Goal: Task Accomplishment & Management: Manage account settings

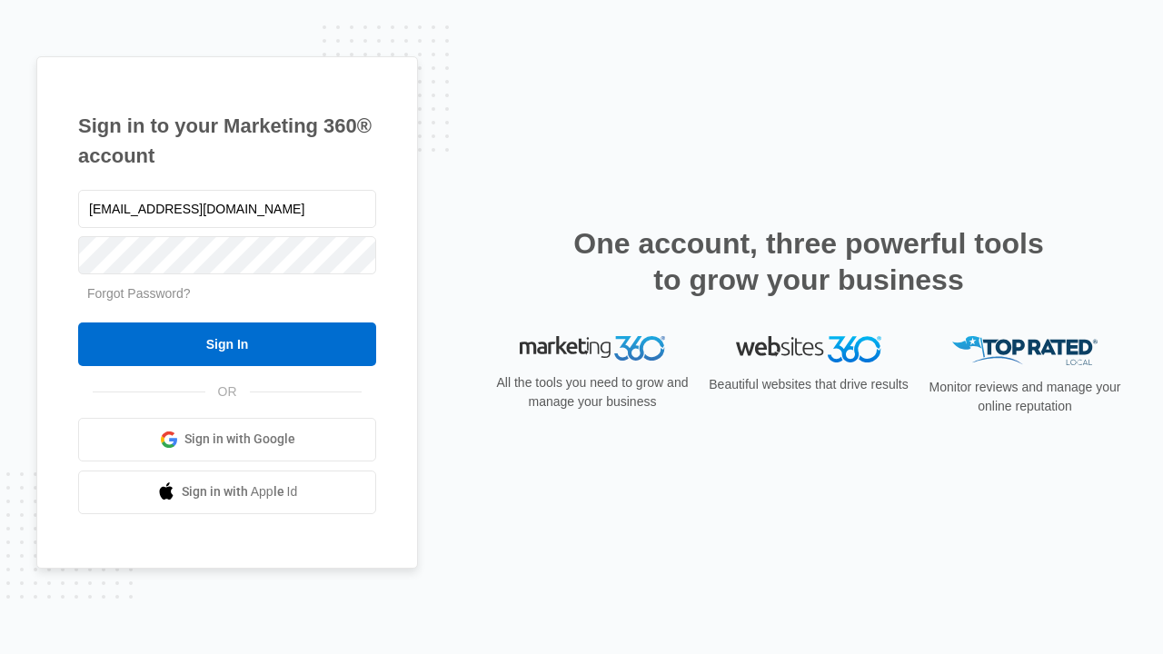
type input "[EMAIL_ADDRESS][DOMAIN_NAME]"
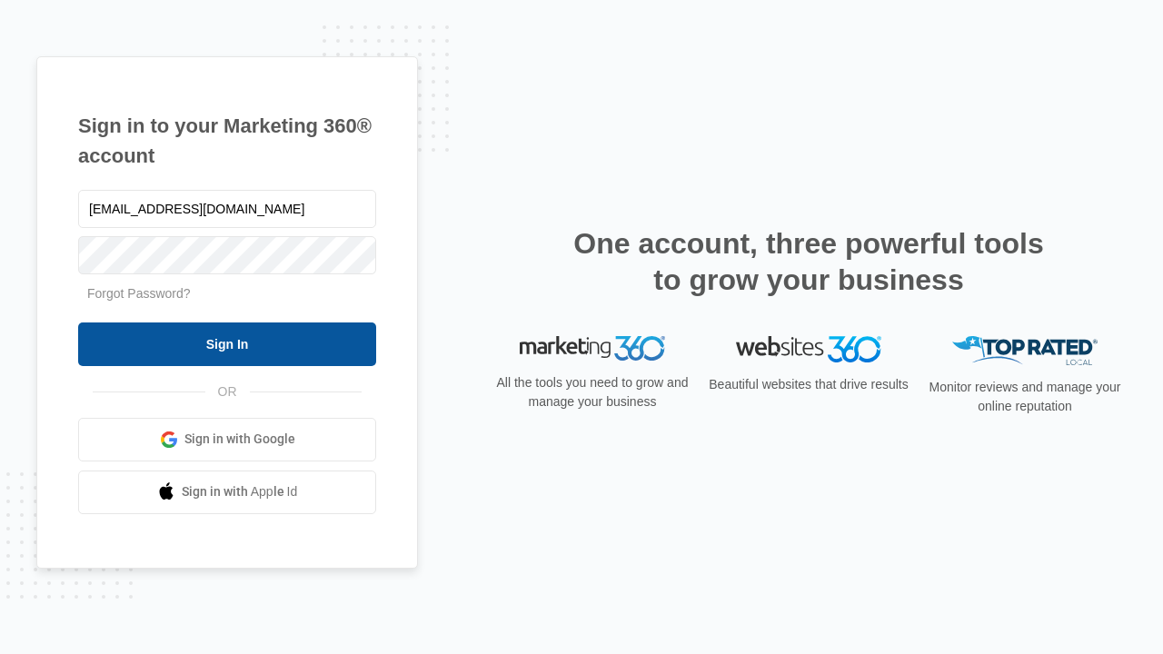
click at [227, 343] on input "Sign In" at bounding box center [227, 345] width 298 height 44
